Goal: Go to known website: Access a specific website the user already knows

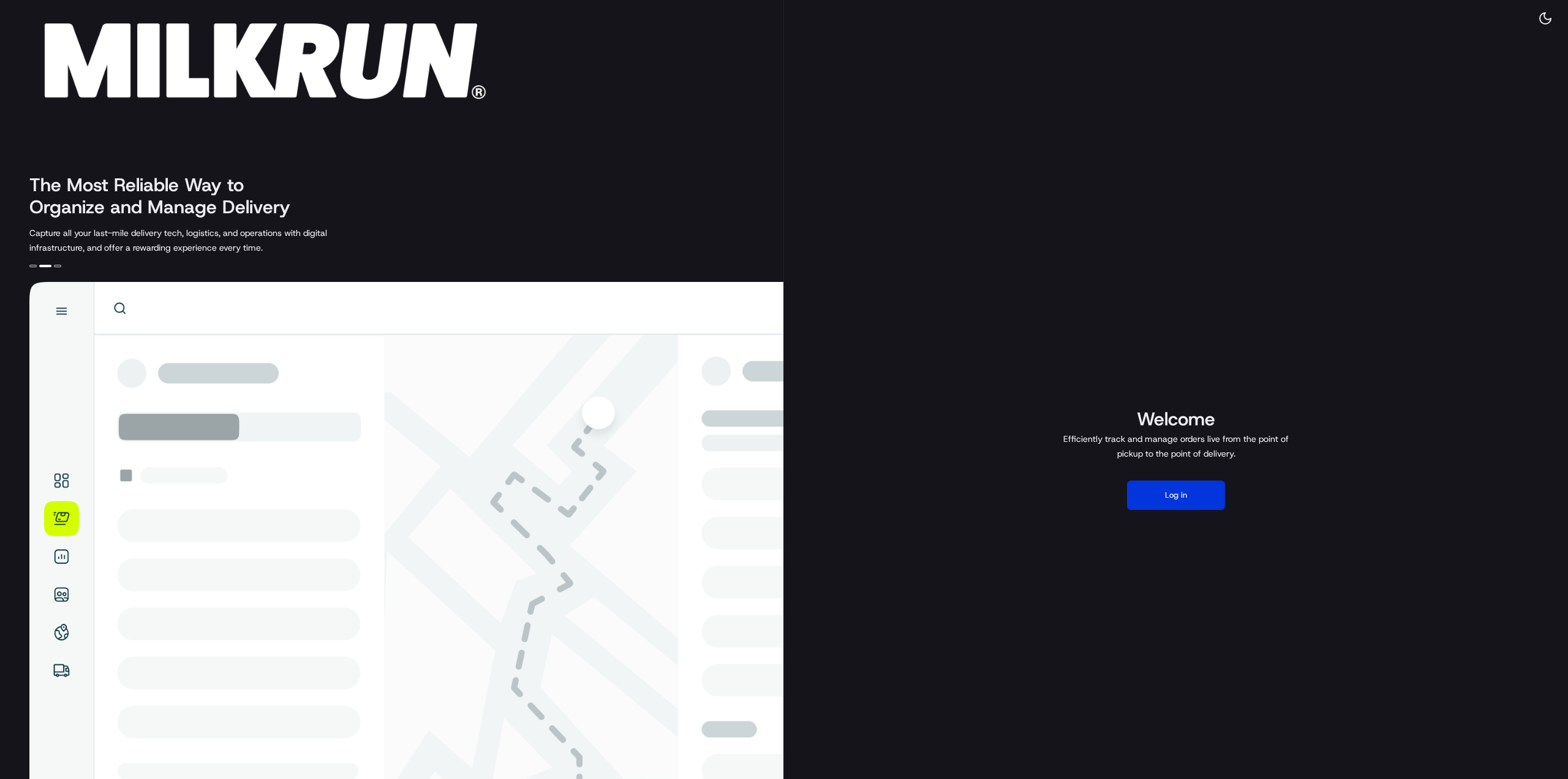
click at [1168, 489] on button "Log in" at bounding box center [1176, 495] width 98 height 30
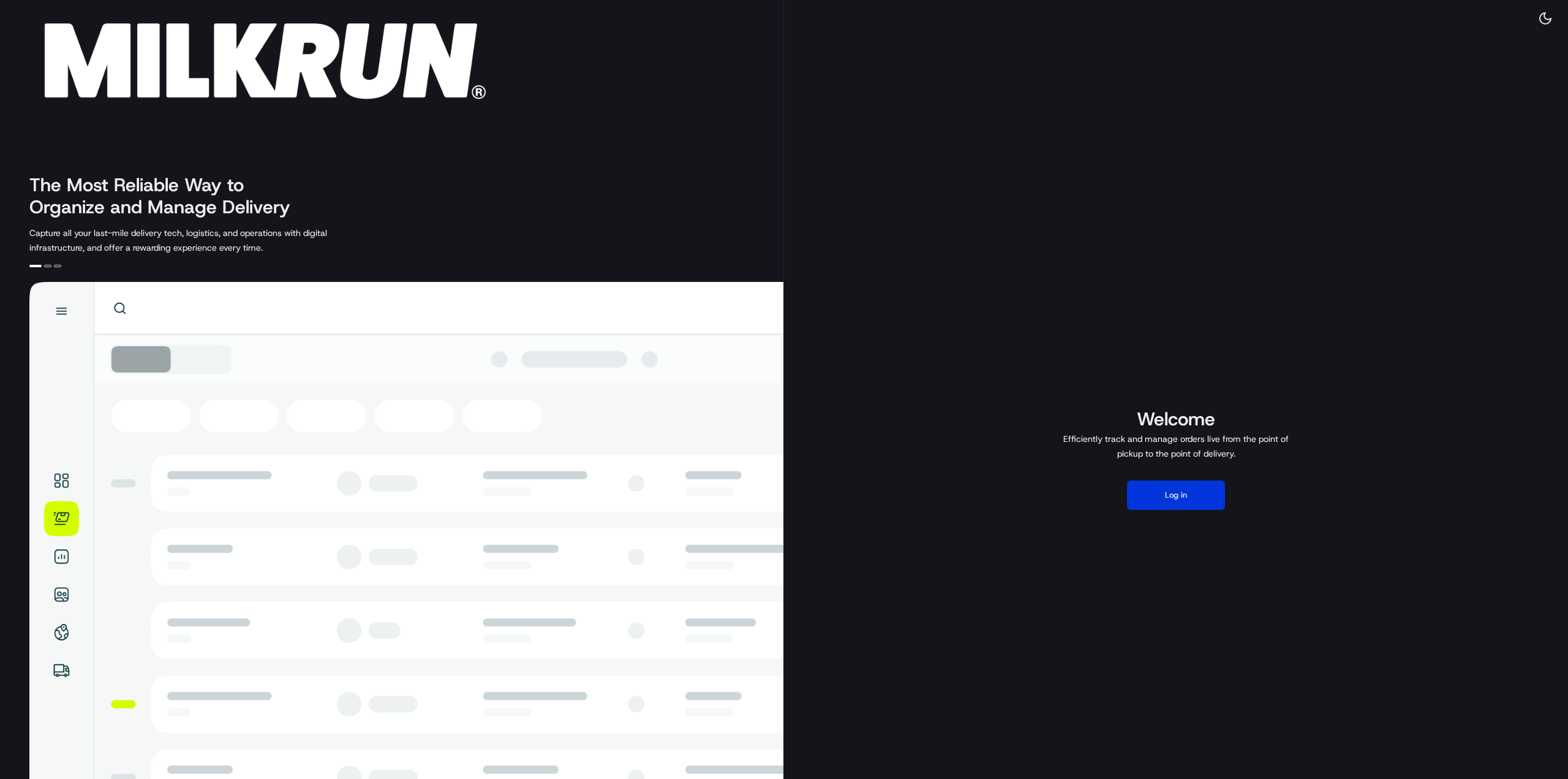
click at [1184, 494] on button "Log in" at bounding box center [1176, 495] width 98 height 30
